Goal: Transaction & Acquisition: Purchase product/service

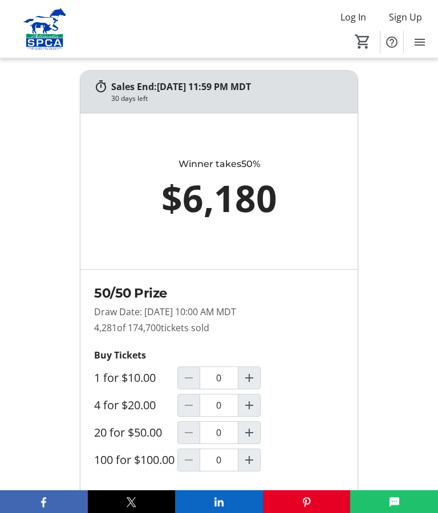
scroll to position [836, 0]
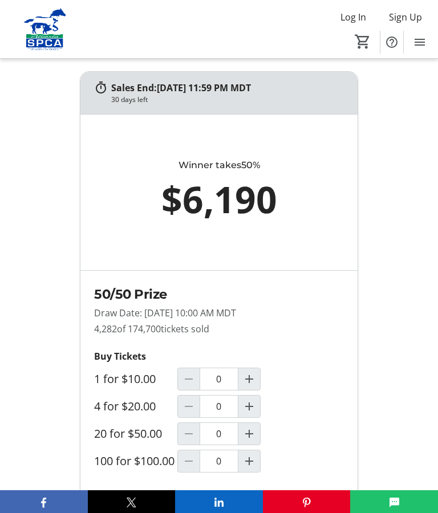
click at [259, 413] on span "Increment by one" at bounding box center [249, 406] width 22 height 22
type input "1"
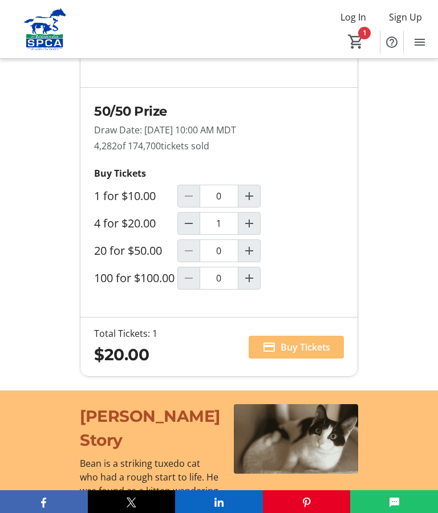
scroll to position [1014, 0]
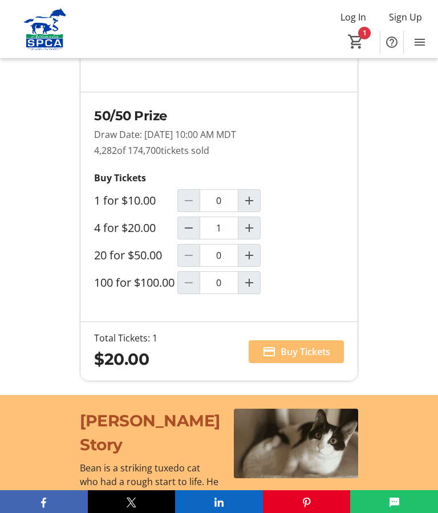
click at [296, 358] on span "Buy Tickets" at bounding box center [305, 352] width 50 height 14
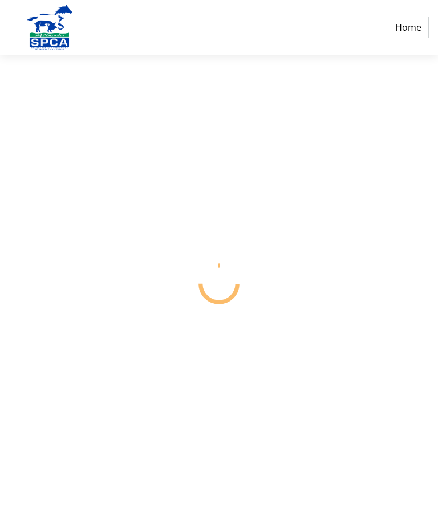
select select "CA"
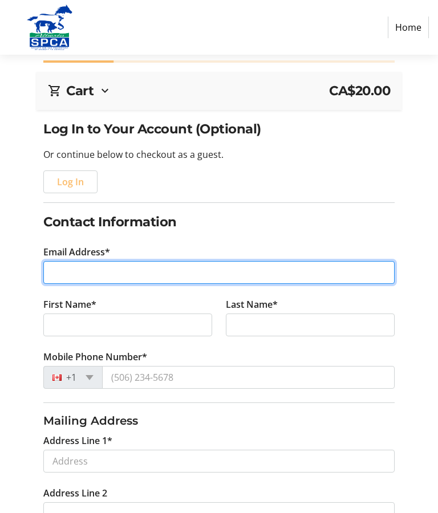
click at [71, 281] on input "Email Address*" at bounding box center [218, 272] width 351 height 23
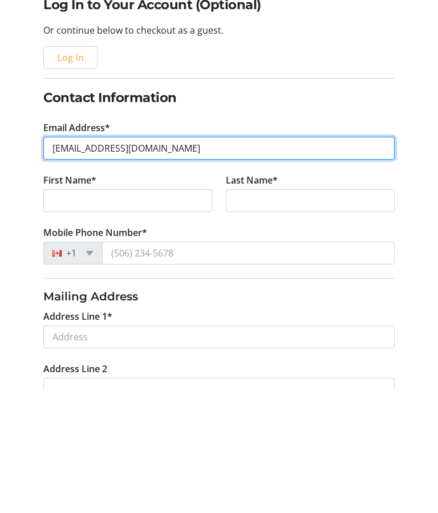
type input "[EMAIL_ADDRESS][DOMAIN_NAME]"
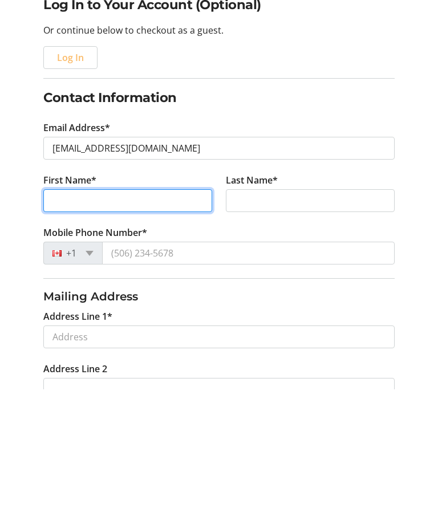
click at [65, 313] on input "First Name*" at bounding box center [127, 324] width 169 height 23
type input "[PERSON_NAME]"
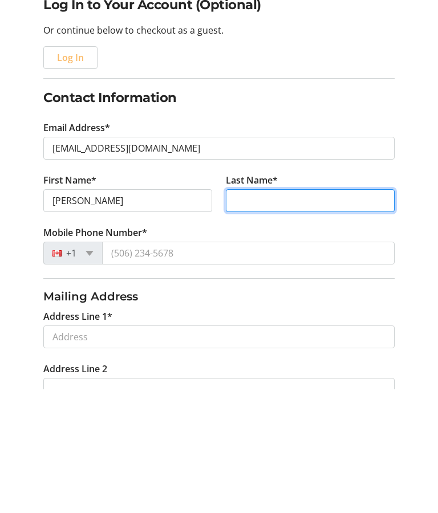
click at [244, 313] on input "Last Name*" at bounding box center [310, 324] width 169 height 23
type input "[PERSON_NAME]"
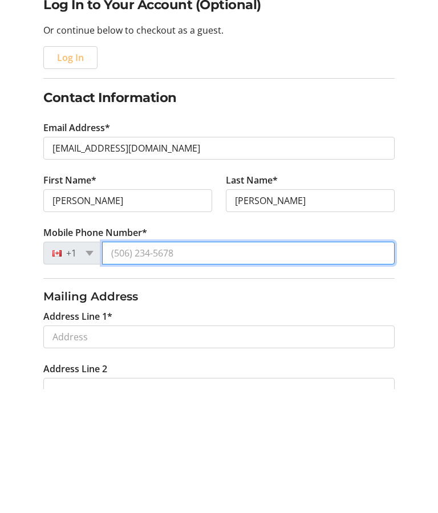
click at [129, 366] on input "Mobile Phone Number*" at bounding box center [248, 377] width 292 height 23
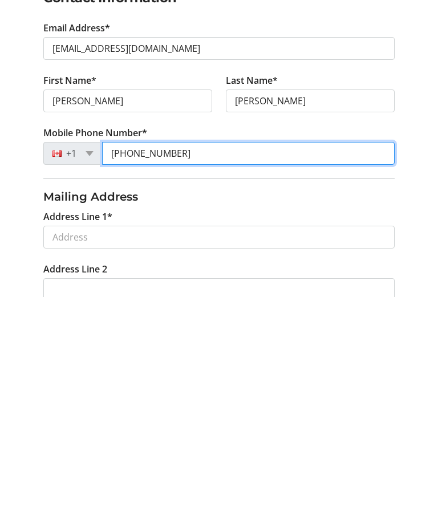
type input "[PHONE_NUMBER]"
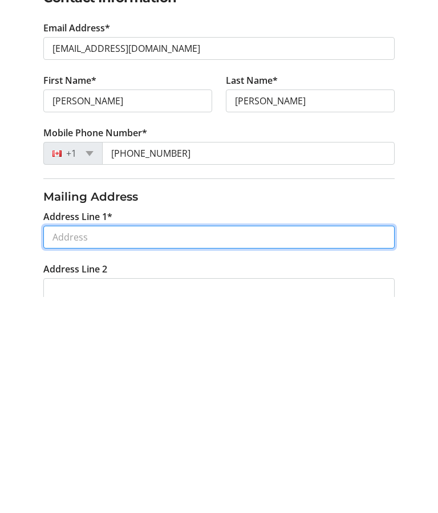
click at [67, 442] on input "Address Line 1*" at bounding box center [218, 453] width 351 height 23
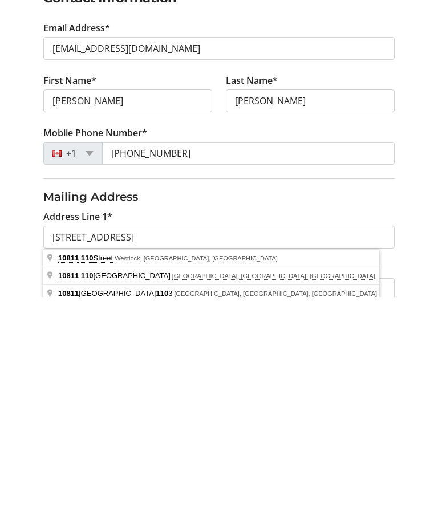
type input "[STREET_ADDRESS]"
type input "Westlock"
select select "AB"
type input "T7P 1B5"
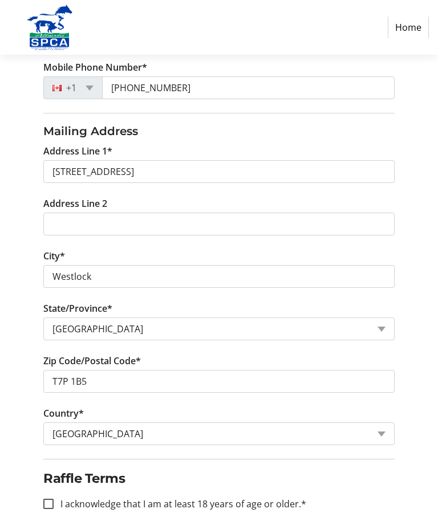
scroll to position [365, 0]
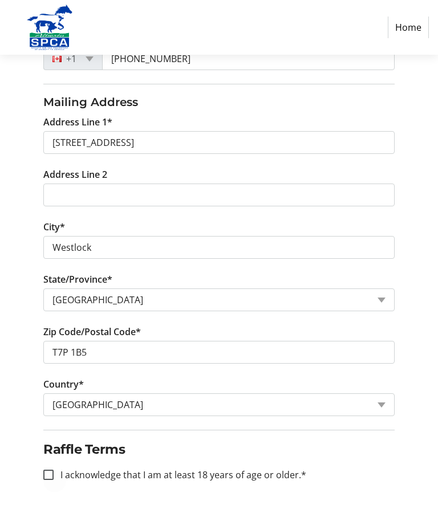
click at [56, 477] on div at bounding box center [48, 474] width 27 height 27
checkbox input "true"
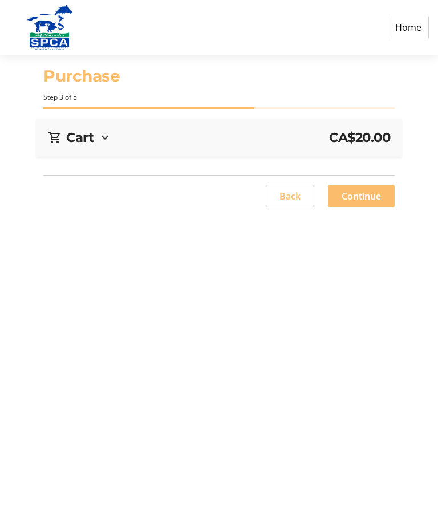
scroll to position [47, 0]
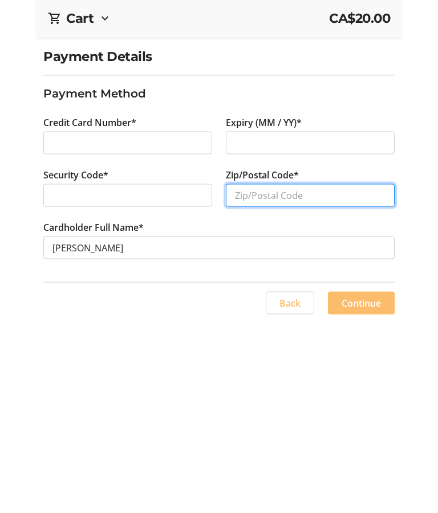
click at [240, 303] on input "Zip/Postal Code*" at bounding box center [310, 314] width 169 height 23
type input "T7P 1B5"
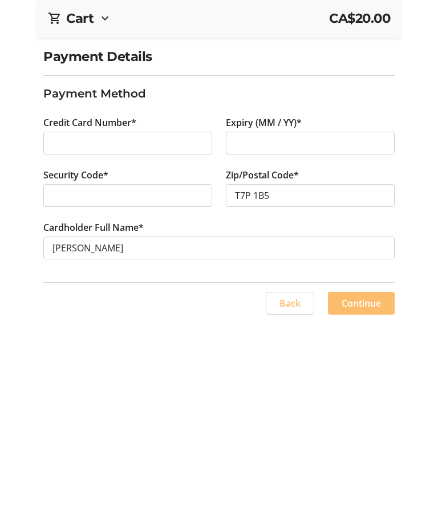
click at [360, 415] on span "Continue" at bounding box center [360, 422] width 39 height 14
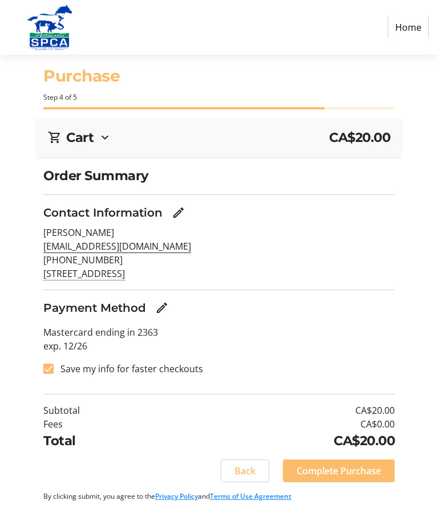
click at [328, 464] on span "Complete Purchase" at bounding box center [338, 471] width 84 height 14
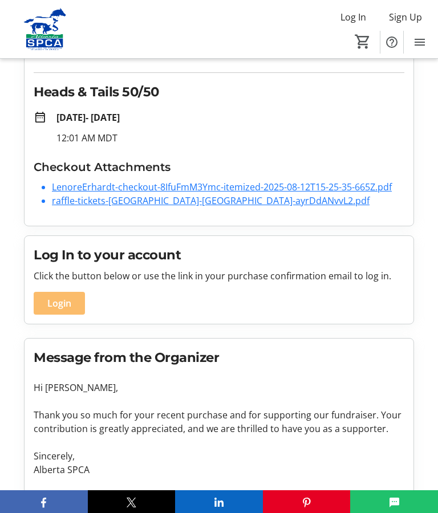
scroll to position [51, 0]
